Goal: Information Seeking & Learning: Learn about a topic

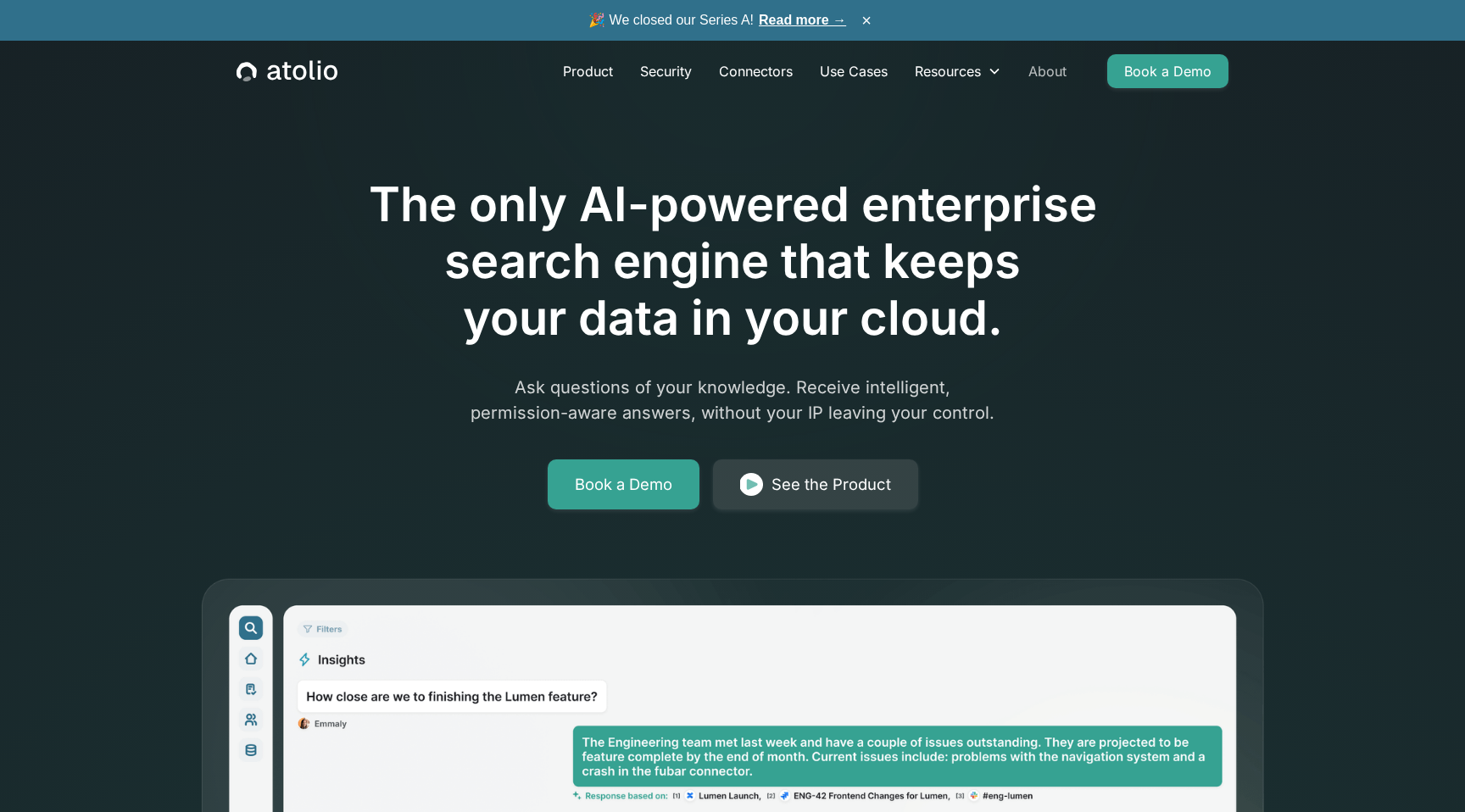
click at [1047, 75] on link "About" at bounding box center [1047, 71] width 65 height 34
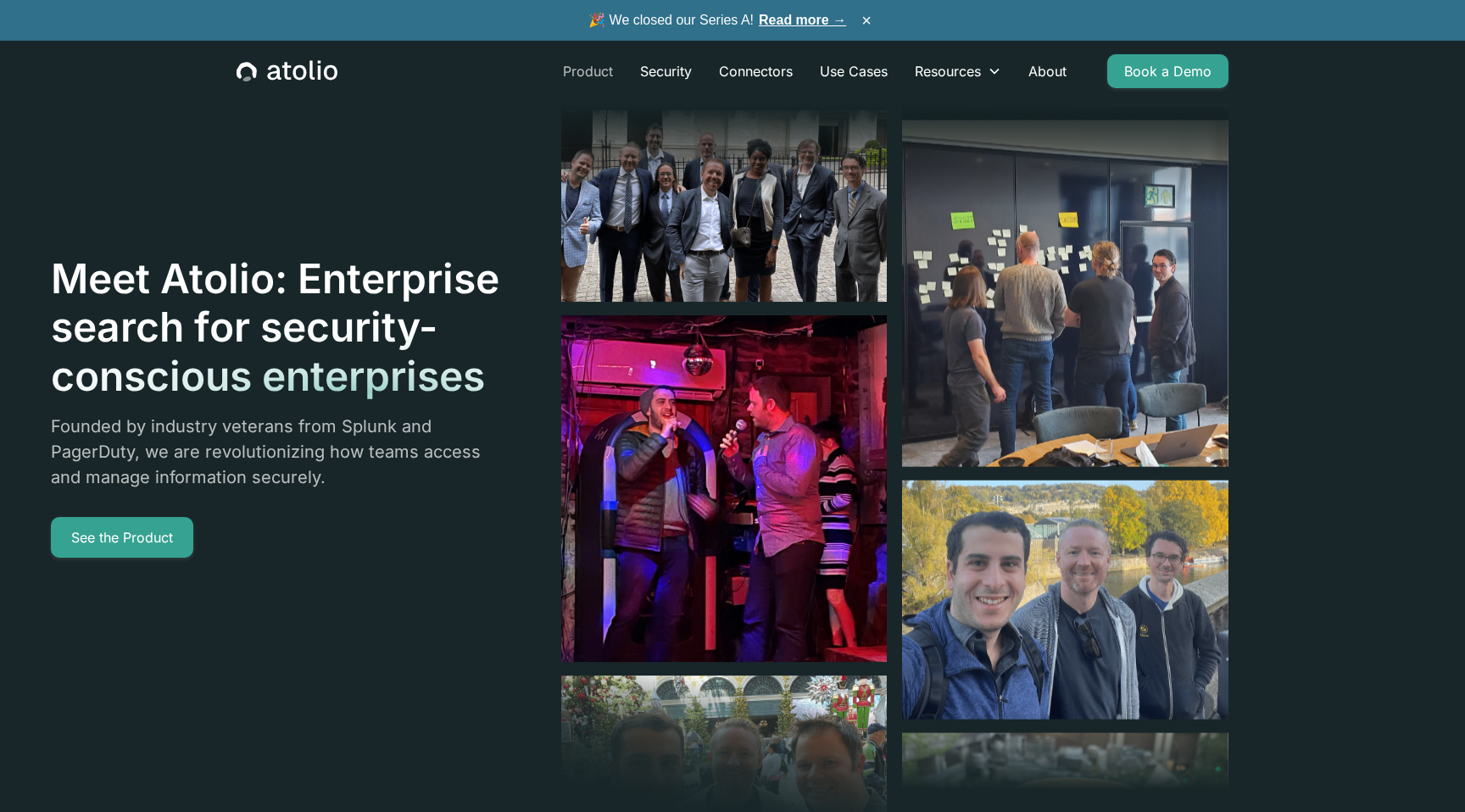
click at [593, 74] on link "Product" at bounding box center [589, 71] width 77 height 34
